Goal: Task Accomplishment & Management: Manage account settings

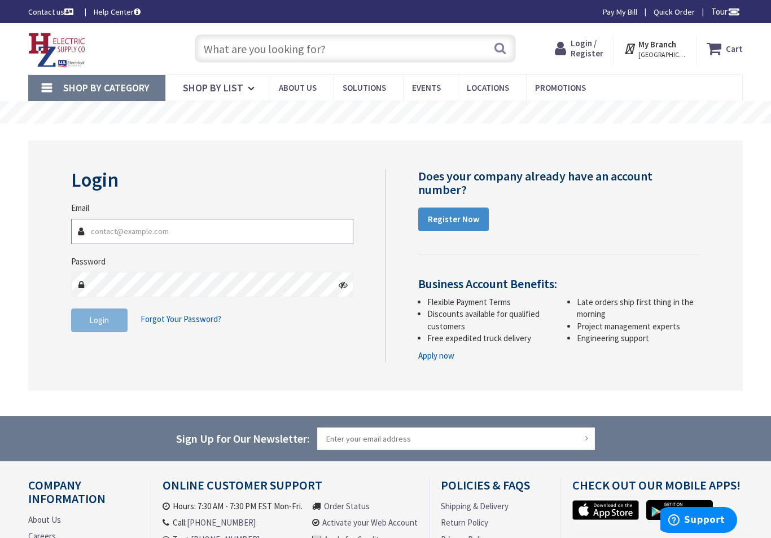
type input "dwb123@roadrunner.com"
click at [99, 319] on button "Login" at bounding box center [99, 321] width 56 height 24
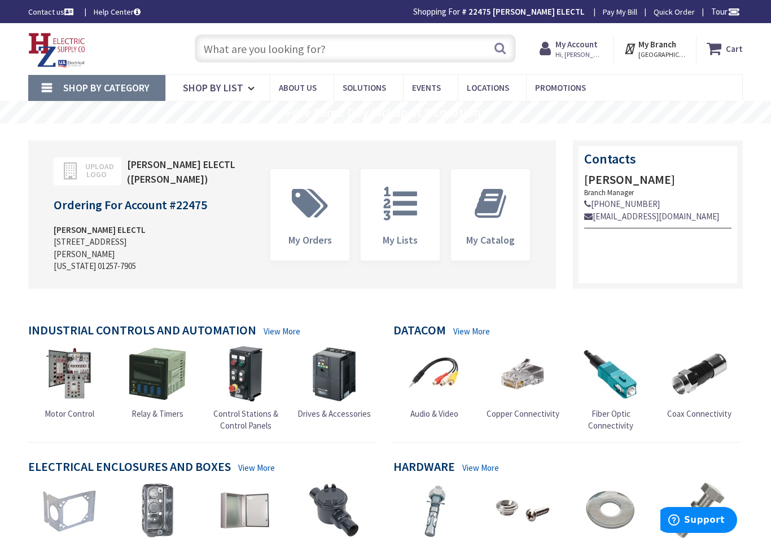
click at [216, 51] on input "text" at bounding box center [355, 48] width 321 height 28
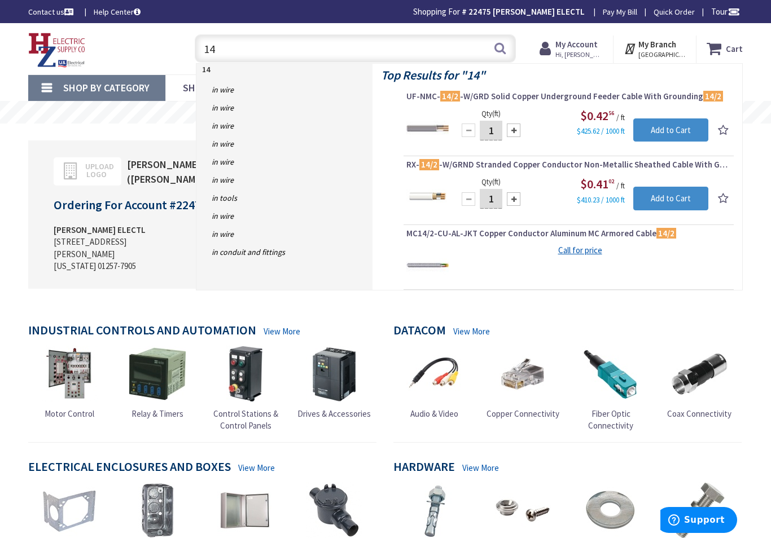
type input "1"
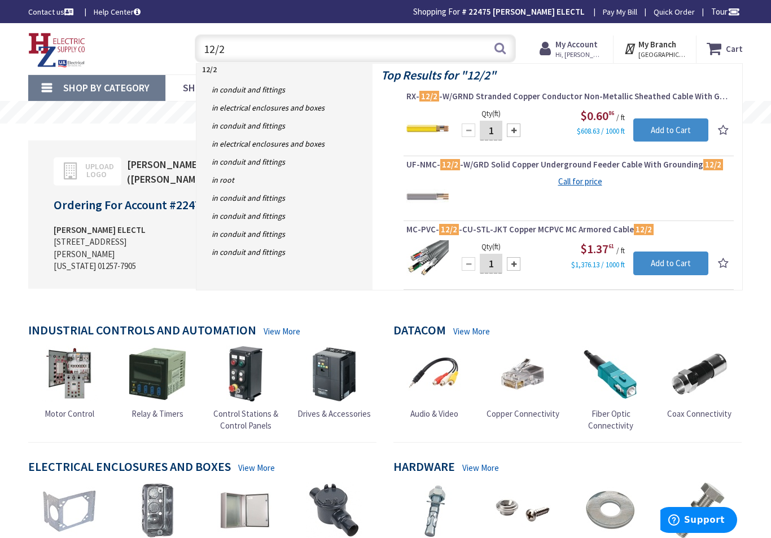
type input "12/2"
click at [594, 51] on span "Hi, douglas w" at bounding box center [579, 54] width 48 height 9
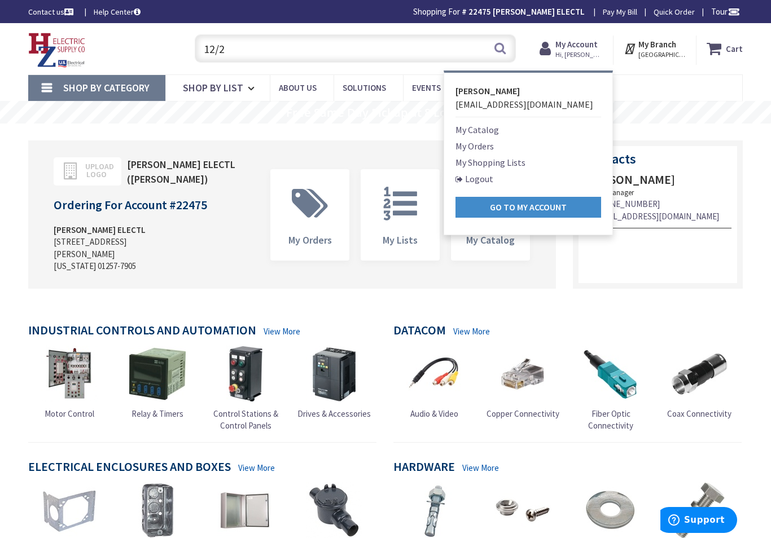
click at [493, 180] on link "Logout" at bounding box center [474, 179] width 38 height 14
